Goal: Task Accomplishment & Management: Use online tool/utility

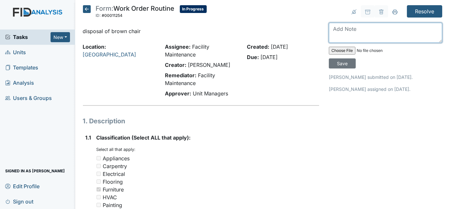
drag, startPoint x: 0, startPoint y: 0, endPoint x: 339, endPoint y: 26, distance: 339.7
click at [339, 26] on textarea at bounding box center [385, 33] width 113 height 20
type textarea "removed"
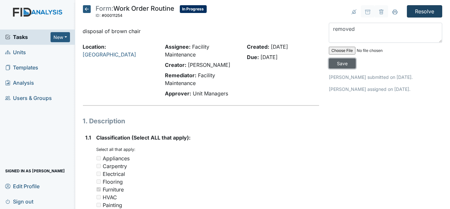
drag, startPoint x: 419, startPoint y: 52, endPoint x: 421, endPoint y: 11, distance: 41.2
click at [421, 11] on input "Resolve" at bounding box center [424, 11] width 35 height 12
click at [356, 58] on input "Save" at bounding box center [342, 63] width 27 height 10
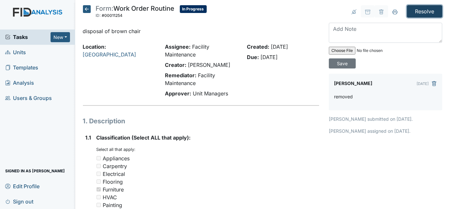
click at [421, 12] on input "Resolve" at bounding box center [424, 11] width 35 height 12
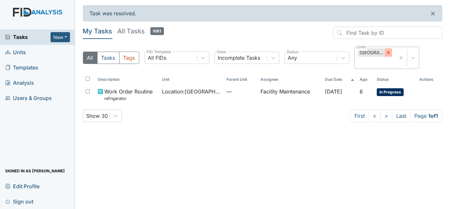
click at [390, 54] on icon at bounding box center [388, 52] width 5 height 5
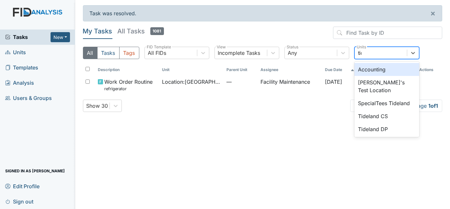
type input "tide"
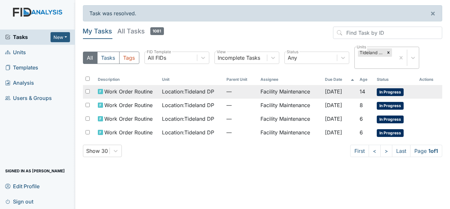
click at [287, 95] on td "Facility Maintenance" at bounding box center [290, 92] width 64 height 14
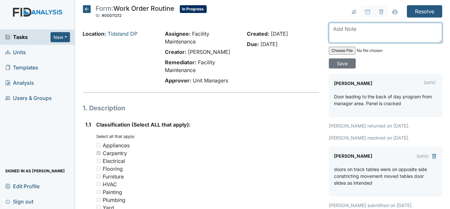
click at [353, 29] on textarea at bounding box center [385, 33] width 113 height 20
type textarea "fixed"
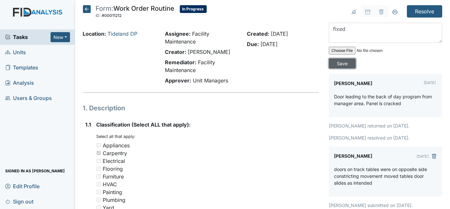
click at [356, 58] on input "Save" at bounding box center [342, 63] width 27 height 10
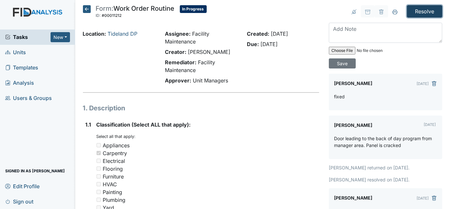
click at [410, 12] on input "Resolve" at bounding box center [424, 11] width 35 height 12
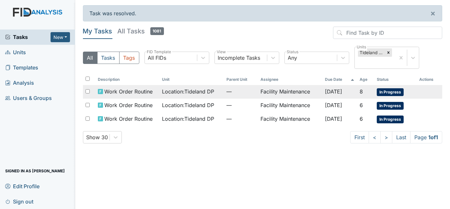
click at [247, 89] on span "—" at bounding box center [241, 92] width 29 height 8
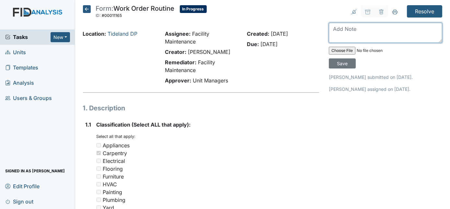
click at [342, 32] on textarea at bounding box center [385, 33] width 113 height 20
type textarea "fixed"
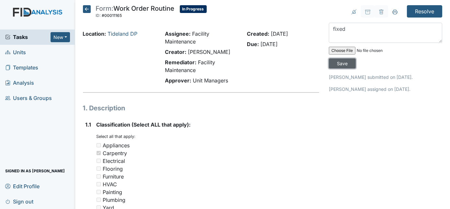
click at [356, 58] on input "Save" at bounding box center [342, 63] width 27 height 10
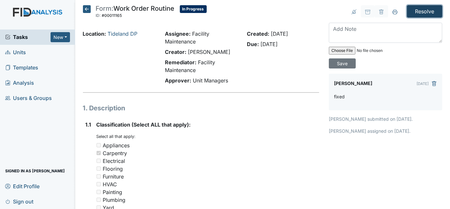
click at [417, 8] on input "Resolve" at bounding box center [424, 11] width 35 height 12
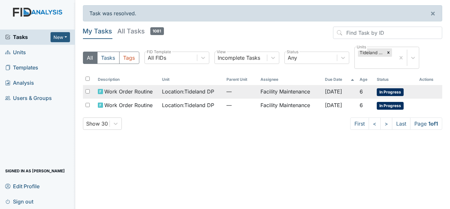
click at [207, 95] on span "Location : Tideland DP" at bounding box center [188, 92] width 52 height 8
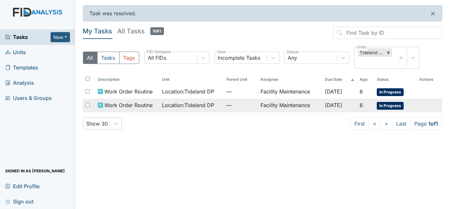
click at [163, 106] on span "Location : Tideland DP" at bounding box center [188, 105] width 52 height 8
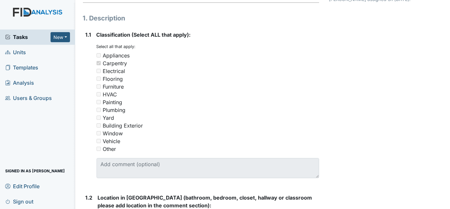
scroll to position [40, 0]
